Goal: Transaction & Acquisition: Obtain resource

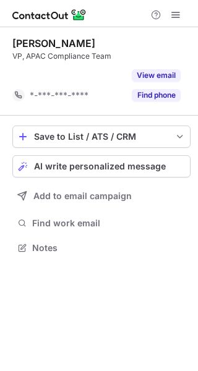
scroll to position [220, 198]
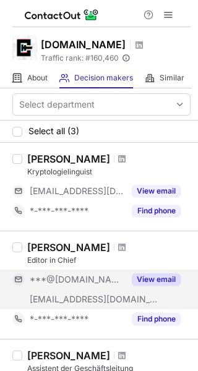
click at [151, 279] on button "View email" at bounding box center [156, 279] width 49 height 12
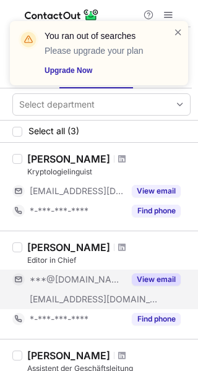
click at [98, 301] on span "[EMAIL_ADDRESS][DOMAIN_NAME]" at bounding box center [94, 299] width 129 height 11
drag, startPoint x: 119, startPoint y: 301, endPoint x: 46, endPoint y: 299, distance: 73.0
click at [46, 299] on div "[EMAIL_ADDRESS][DOMAIN_NAME]" at bounding box center [77, 299] width 95 height 11
copy span "@[DOMAIN_NAME]"
